Goal: Task Accomplishment & Management: Manage account settings

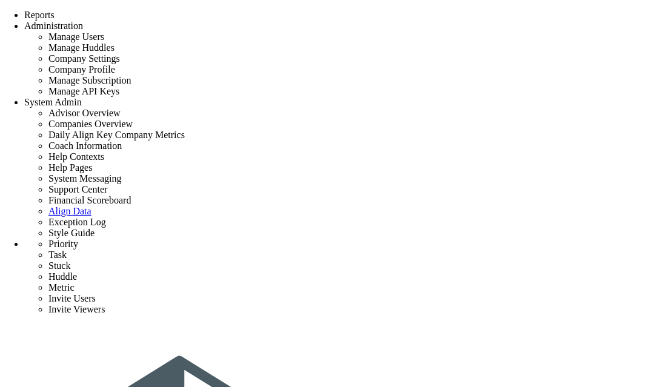
click at [55, 12] on span "Reports" at bounding box center [39, 15] width 30 height 10
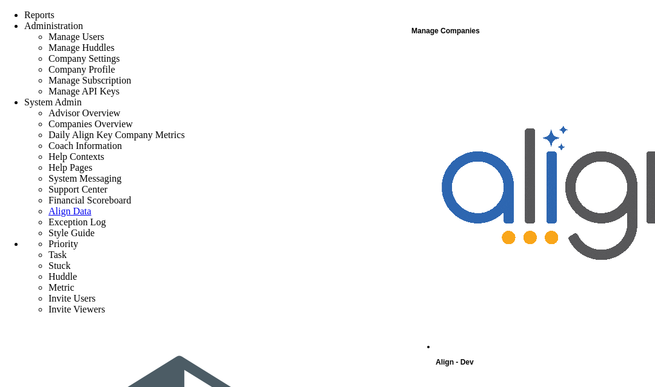
click at [467, 358] on span "Align - Dev" at bounding box center [455, 362] width 38 height 8
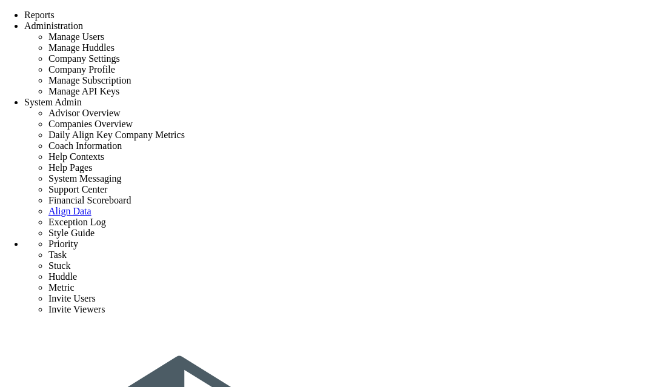
type input "Conduct building Owner Assessment Tool with Client"
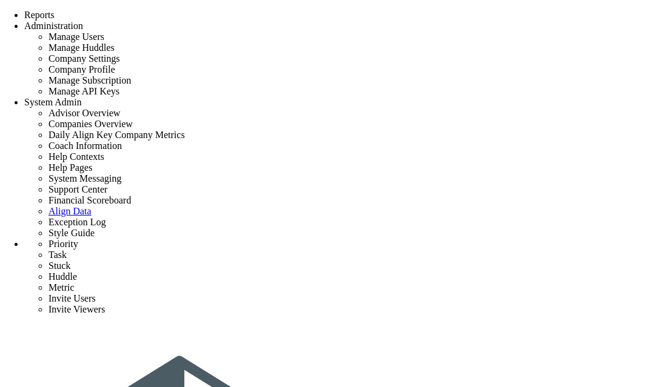
type input "9/16/2025"
type input "[PERSON_NAME]"
type input "Initial Phase - [PERSON_NAME] constructions"
type input "[PERSON_NAME] constructions"
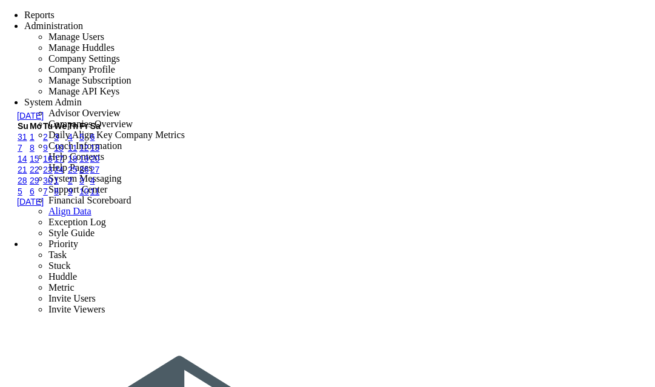
click at [64, 164] on link "17" at bounding box center [59, 159] width 10 height 10
type input "9/17/2025"
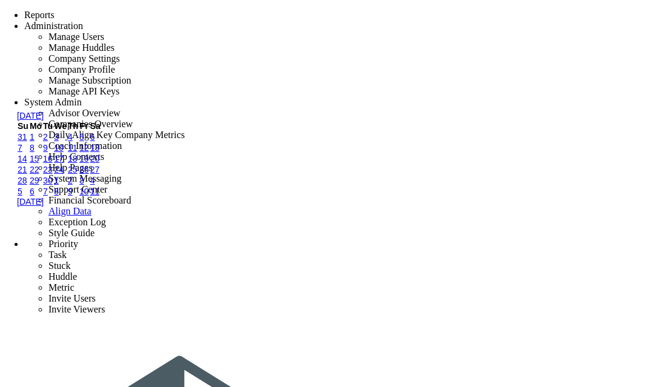
click at [78, 164] on link "18" at bounding box center [73, 159] width 10 height 10
type input "[DATE]"
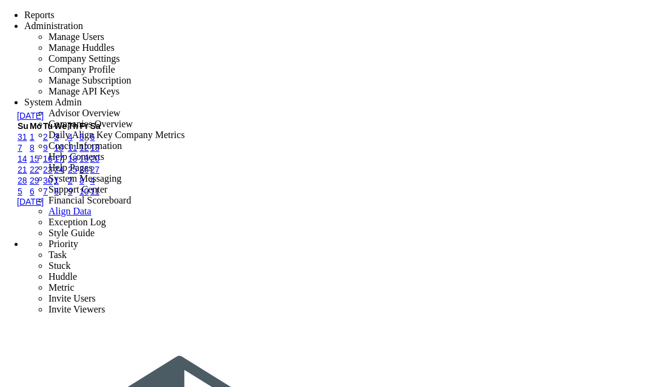
click at [89, 164] on link "19" at bounding box center [84, 159] width 10 height 10
type input "9/19/2025"
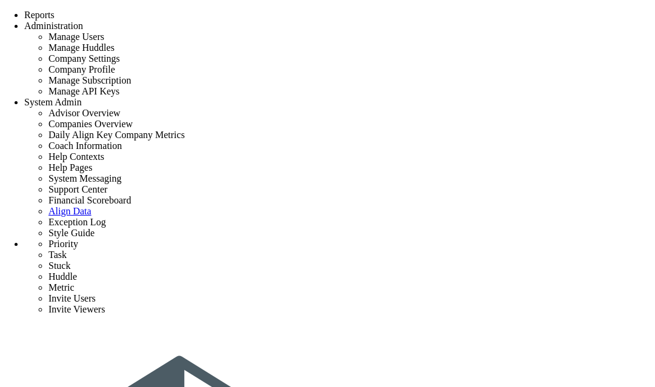
type input "Review Forms of Agreement"
type input "[DATE]"
type input "[PERSON_NAME]"
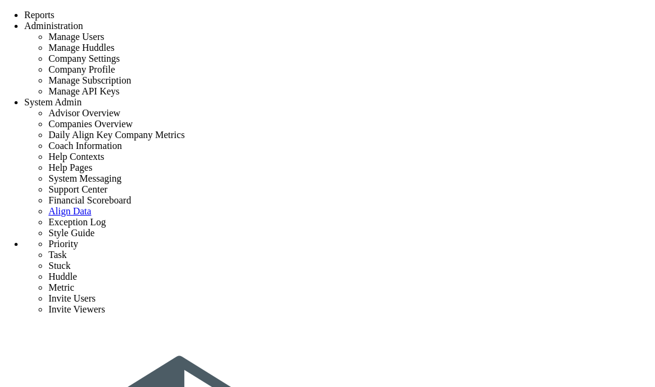
type input "Initial Phase - [PERSON_NAME] constructions"
type input "[PERSON_NAME] constructions"
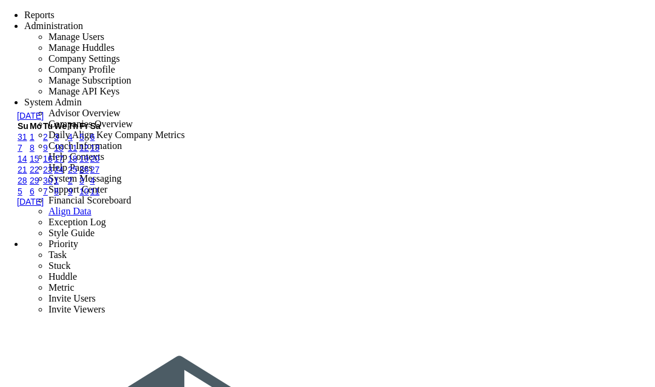
click at [89, 164] on link "19" at bounding box center [84, 159] width 10 height 10
type input "[DATE]"
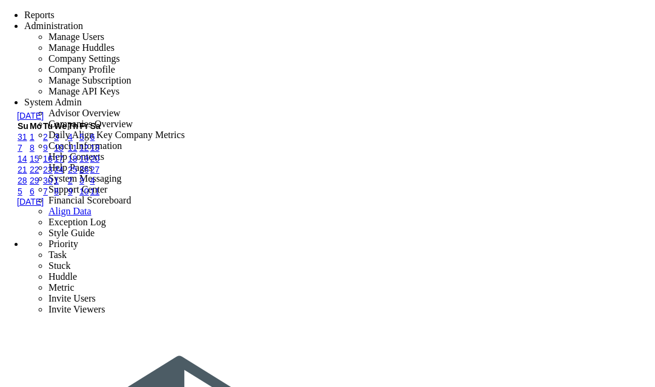
click at [100, 164] on link "20" at bounding box center [95, 159] width 10 height 10
type input "[DATE]"
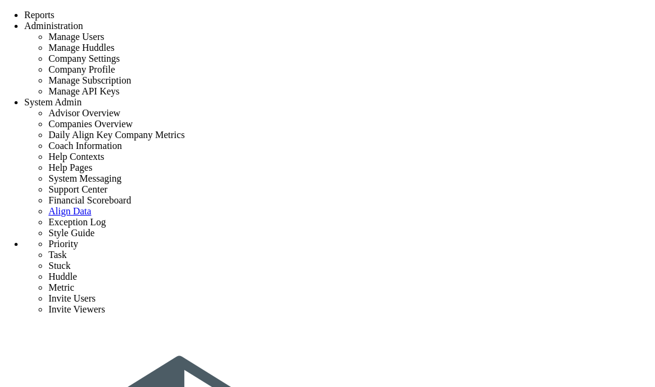
type input "Review Forms of Agreement"
type input "[DATE]"
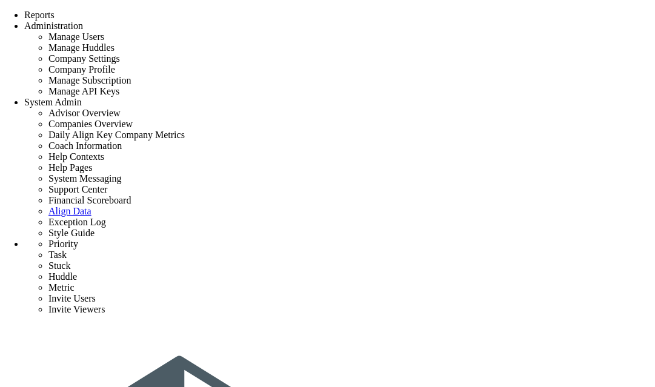
type input "[PERSON_NAME]"
type input "Initial Phase - [PERSON_NAME] constructions"
type input "[PERSON_NAME] constructions"
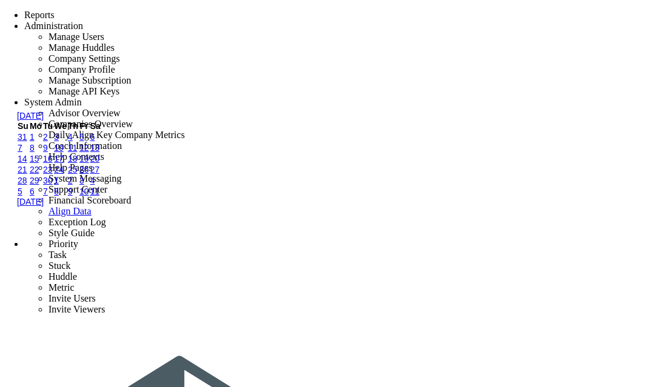
click at [27, 175] on link "21" at bounding box center [23, 170] width 10 height 10
type input "[DATE]"
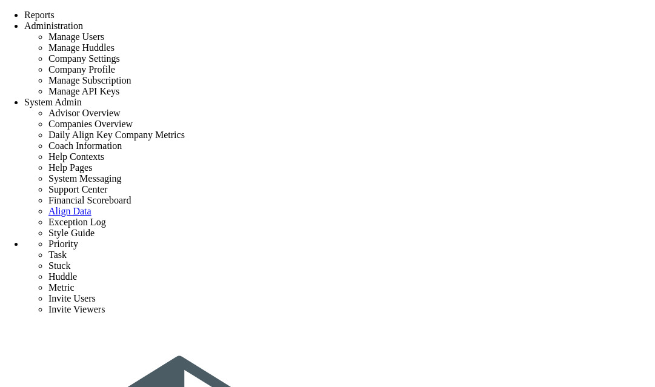
type input "Review Forms of Agreement"
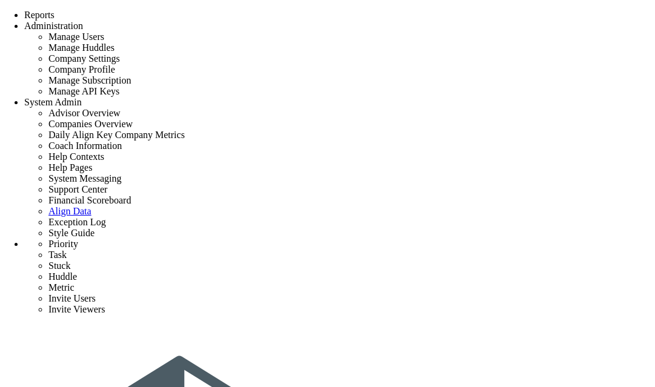
type input "[DATE]"
type input "[PERSON_NAME]"
type input "Initial Phase - [PERSON_NAME] constructions"
type input "[PERSON_NAME] constructions"
type input "Review Forms of Agreements"
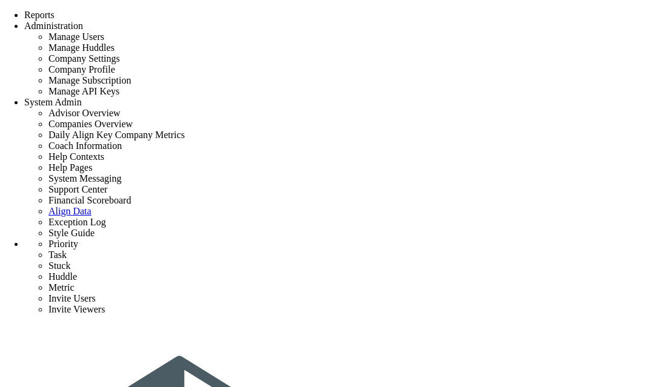
type input "Review Forms of Agreements"
type input "9/21/2025"
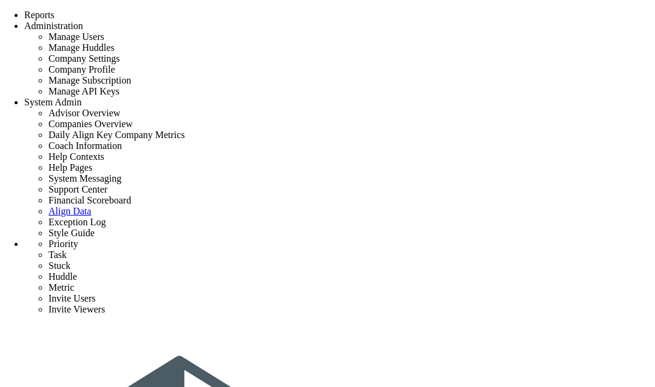
type input "[PERSON_NAME]"
type input "Initial Phase - [PERSON_NAME] constructions"
type input "[PERSON_NAME] constructions"
type input "Review Forms of Agreement"
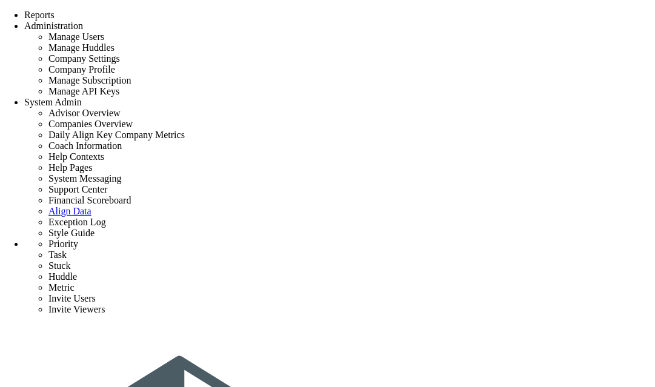
scroll to position [345, 0]
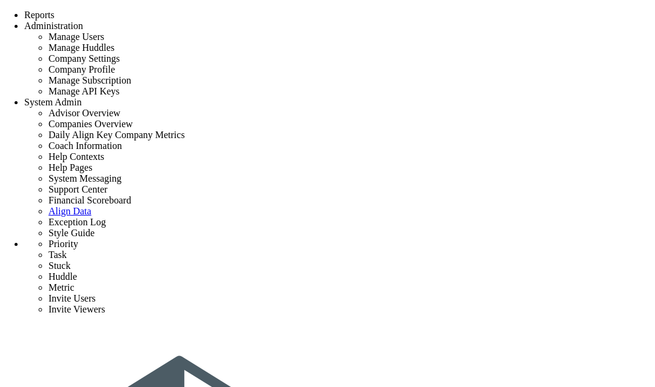
checkbox input "false"
type input "9/8/2025"
checkbox input "false"
type input "Initial Phase - [PERSON_NAME] constructions"
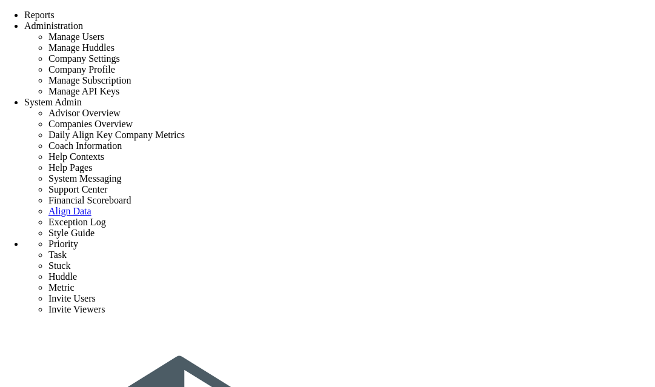
type input "13th task"
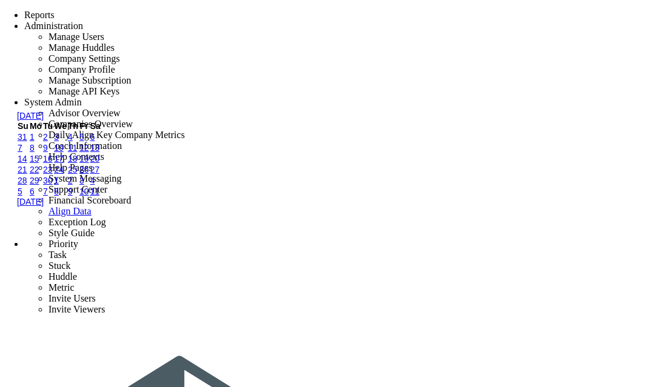
click at [48, 153] on link "9" at bounding box center [45, 148] width 5 height 10
type input "9/9/2025"
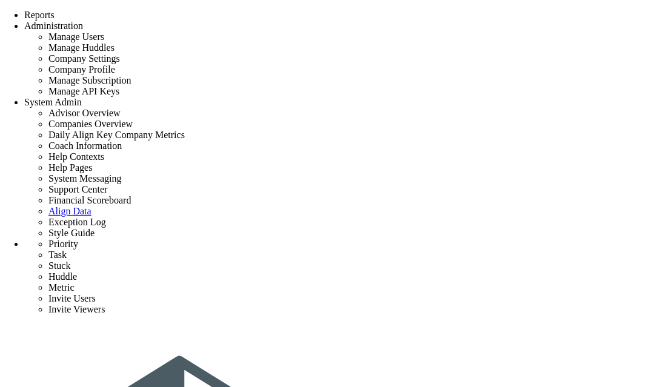
type input "13th task"
type input "[DATE]"
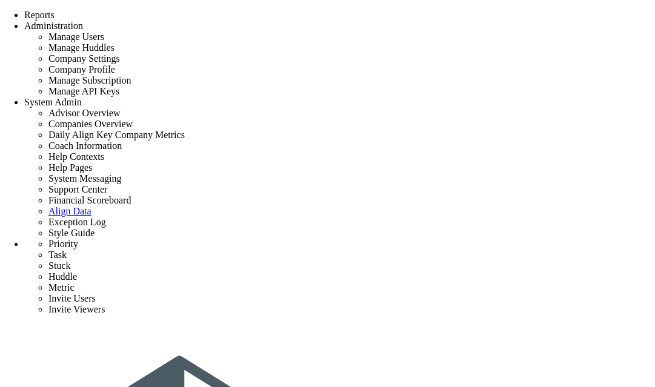
type input "[PERSON_NAME]"
type input "Initial Phase - [PERSON_NAME] constructions"
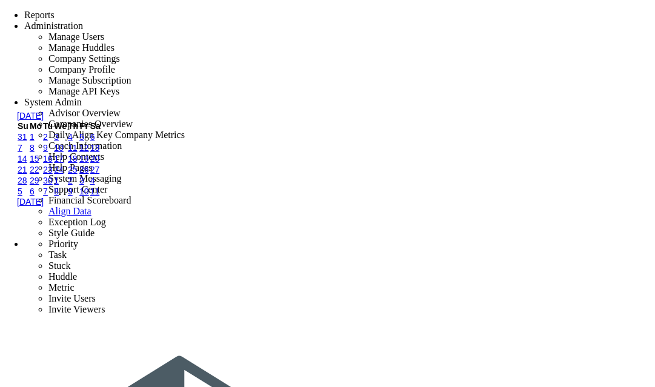
click at [78, 153] on link "11" at bounding box center [73, 148] width 10 height 10
type input "[DATE]"
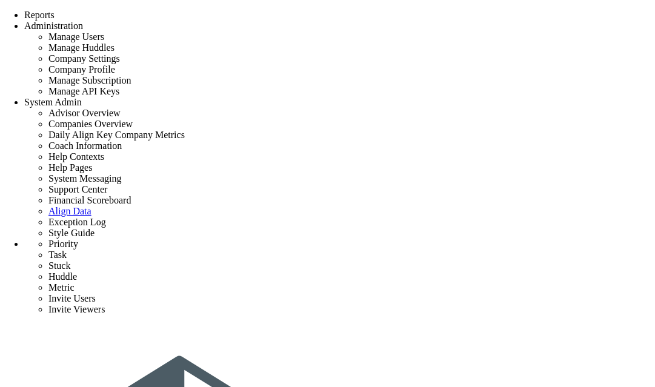
type input "[PERSON_NAME] constructions"
radio input "true"
type input "[PERSON_NAME]"
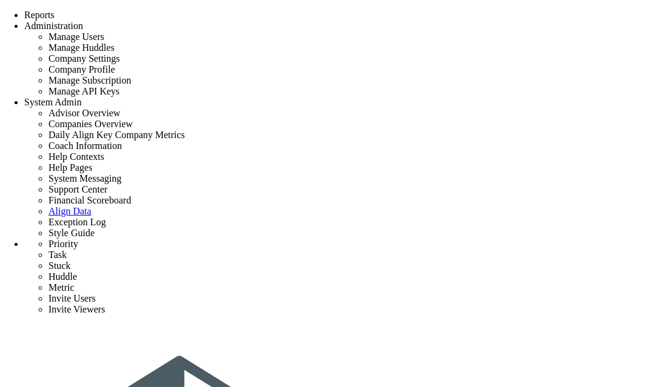
type input "Initial Phase - [PERSON_NAME] constructions"
radio input "true"
type input "[PERSON_NAME]"
